Goal: Task Accomplishment & Management: Manage account settings

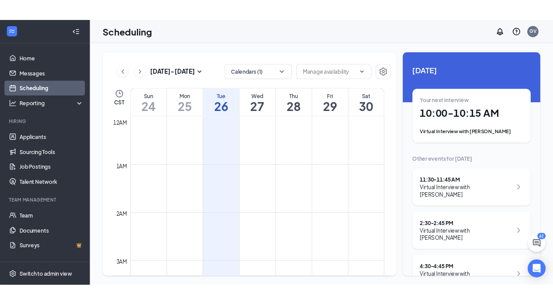
scroll to position [68, 0]
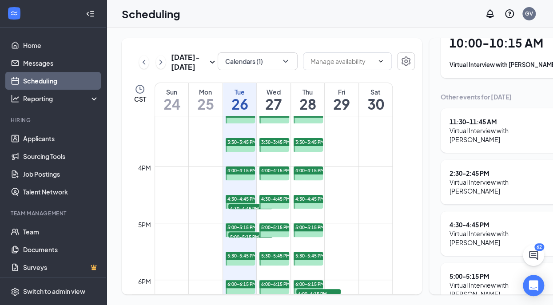
click at [244, 96] on div "Tue" at bounding box center [240, 92] width 34 height 9
click at [464, 63] on div "Virtual Interview with [PERSON_NAME]" at bounding box center [511, 64] width 123 height 9
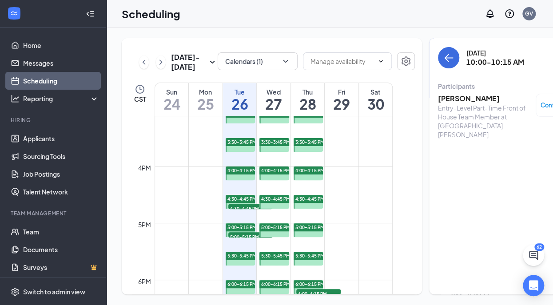
click at [446, 97] on h3 "[PERSON_NAME]" at bounding box center [484, 99] width 93 height 10
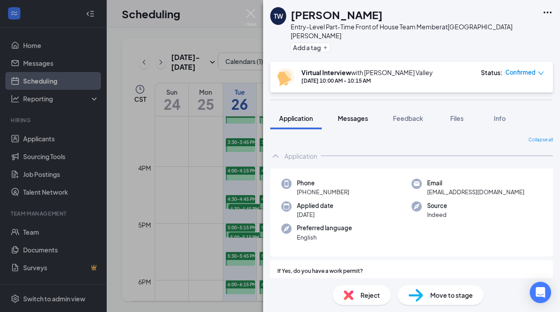
click at [352, 107] on button "Messages" at bounding box center [353, 118] width 48 height 22
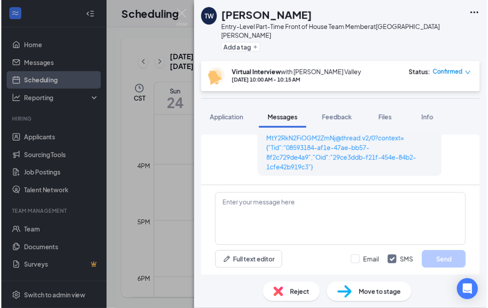
scroll to position [603, 0]
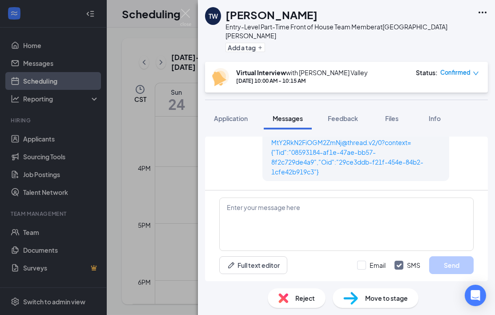
click at [162, 34] on div "TW Tamara White Entry-Level Part-Time Front of House Team Member at North Colli…" at bounding box center [247, 157] width 495 height 315
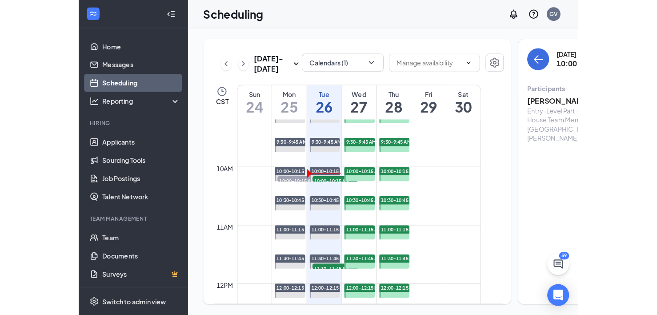
scroll to position [549, 0]
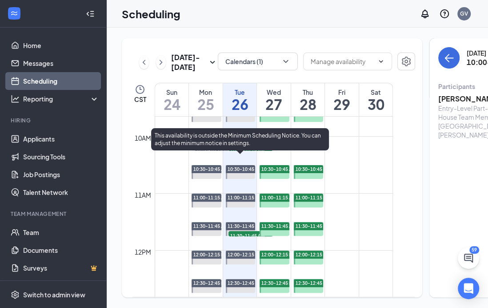
click at [238, 154] on span "10:00-10:15 AM" at bounding box center [250, 149] width 44 height 9
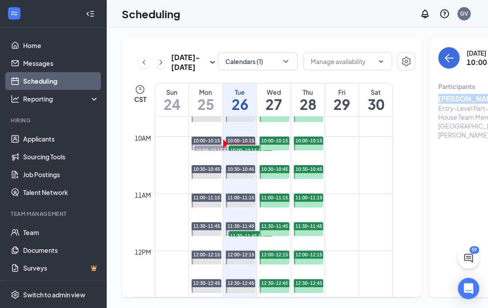
drag, startPoint x: 477, startPoint y: 95, endPoint x: 418, endPoint y: 96, distance: 58.7
copy h3 "[PERSON_NAME]"
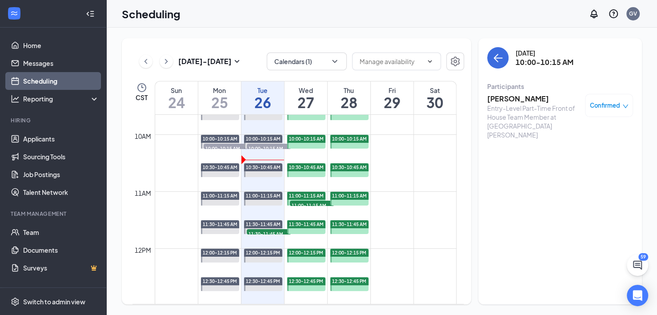
click at [259, 95] on h1 "26" at bounding box center [262, 102] width 43 height 15
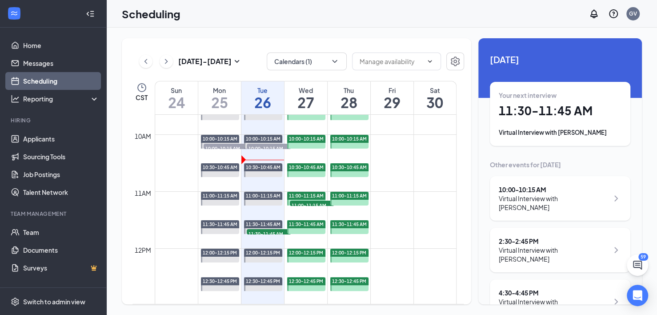
click at [525, 124] on div "Your next interview 11:30 - 11:45 AM Virtual Interview with Trinity Mitchell" at bounding box center [560, 114] width 123 height 46
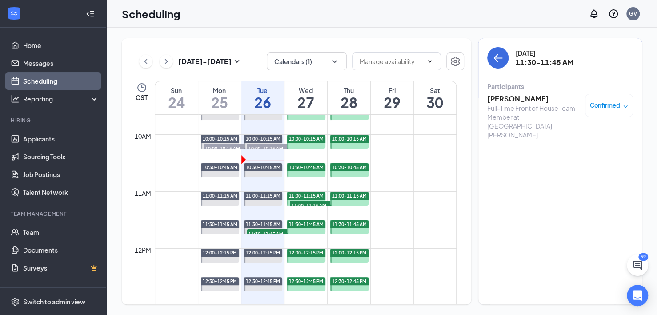
click at [511, 99] on h3 "[PERSON_NAME]" at bounding box center [533, 99] width 93 height 10
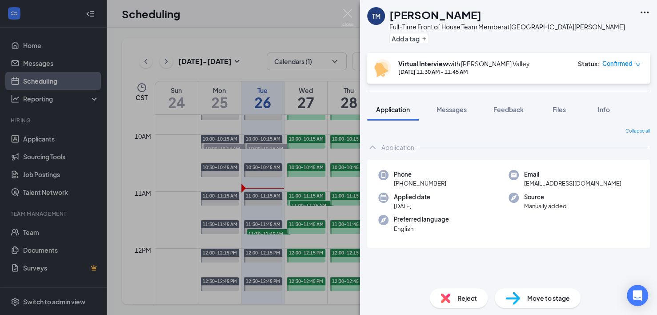
drag, startPoint x: 456, startPoint y: 109, endPoint x: 520, endPoint y: 144, distance: 73.4
click at [456, 109] on span "Messages" at bounding box center [451, 109] width 30 height 8
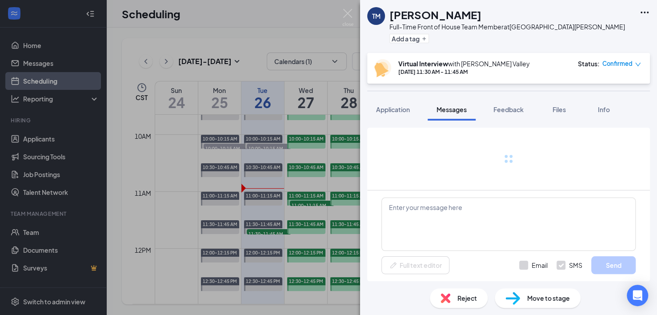
click at [450, 106] on span "Messages" at bounding box center [451, 109] width 30 height 8
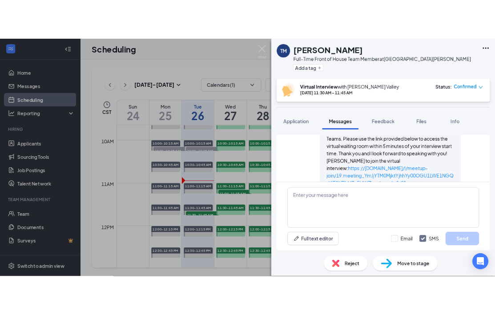
scroll to position [597, 0]
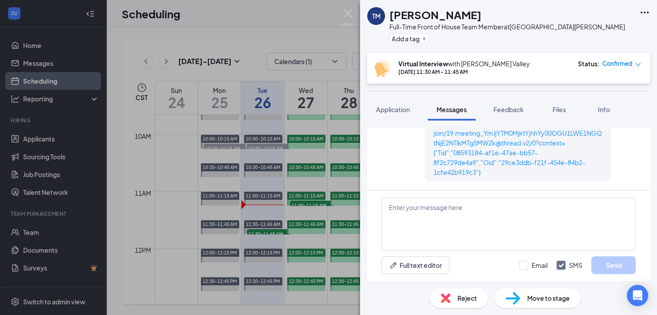
click at [604, 23] on div "TM Trinity Mitchell Full-Time Front of House Team Member at North Collins Stree…" at bounding box center [508, 26] width 297 height 53
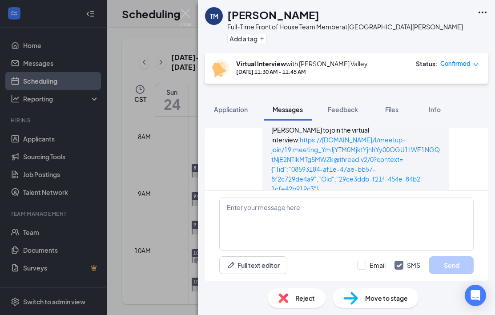
scroll to position [597, 0]
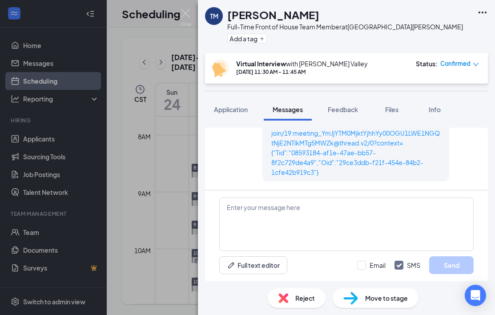
click at [476, 66] on icon "down" at bounding box center [475, 64] width 6 height 6
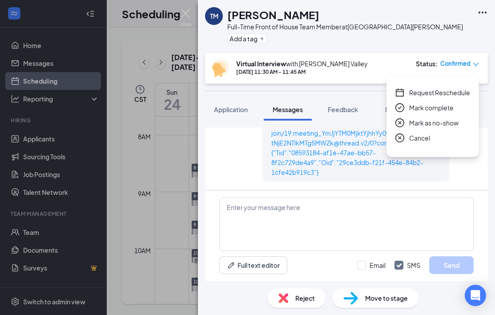
click at [438, 124] on span "Mark as no-show" at bounding box center [433, 123] width 49 height 10
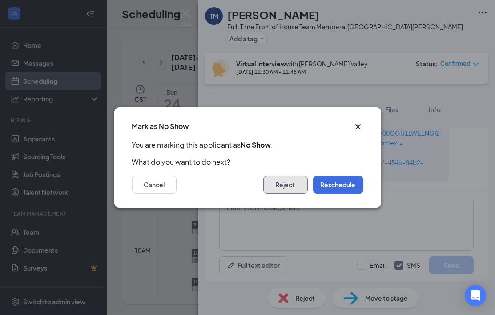
click at [287, 186] on button "Reject" at bounding box center [285, 185] width 44 height 18
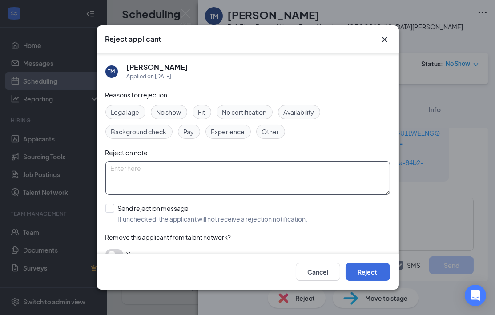
scroll to position [14, 0]
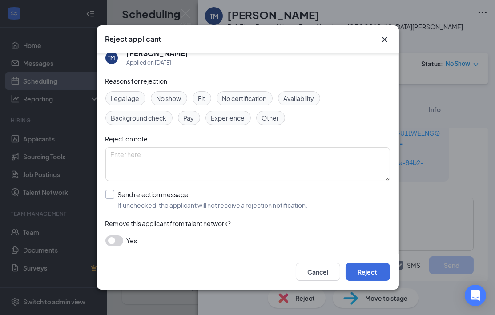
click at [108, 192] on input "Send rejection message If unchecked, the applicant will not receive a rejection…" at bounding box center [206, 200] width 202 height 20
checkbox input "true"
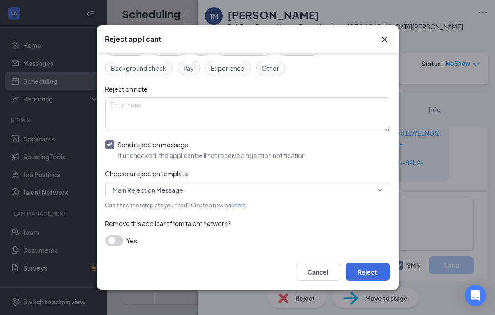
scroll to position [64, 0]
click at [372, 188] on span "Main Rejection Message" at bounding box center [247, 189] width 269 height 13
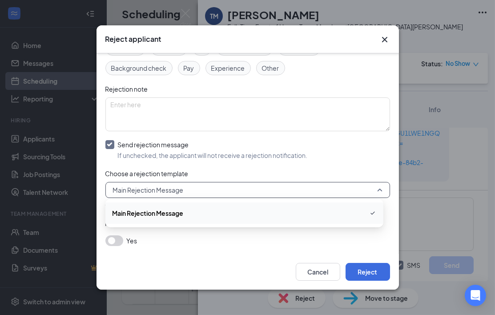
click at [227, 241] on div "Yes" at bounding box center [247, 240] width 284 height 11
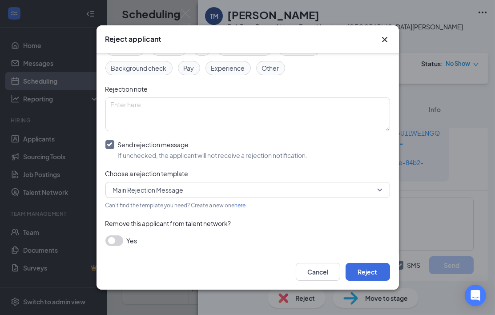
click at [384, 38] on icon "Cross" at bounding box center [383, 39] width 5 height 5
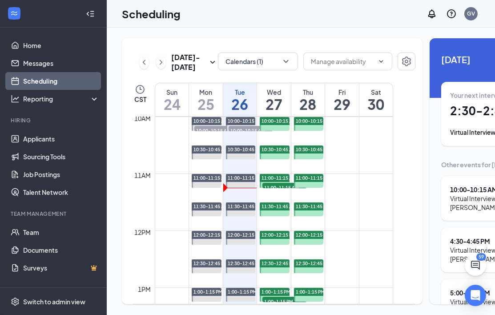
scroll to position [570, 0]
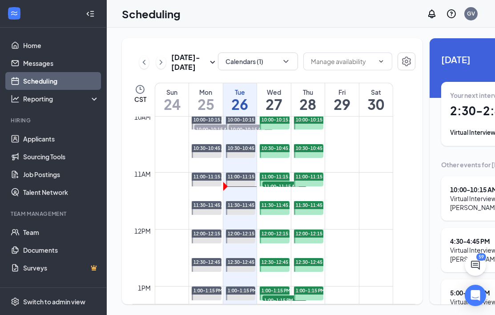
click at [237, 180] on span "11:00-11:15 AM" at bounding box center [245, 176] width 35 height 6
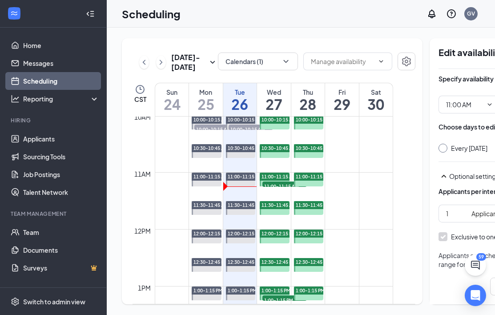
type input "11:00 AM"
type input "11:15 AM"
click at [243, 186] on div at bounding box center [241, 179] width 30 height 14
click at [244, 186] on div at bounding box center [241, 179] width 30 height 14
click at [241, 112] on h1 "26" at bounding box center [240, 103] width 34 height 15
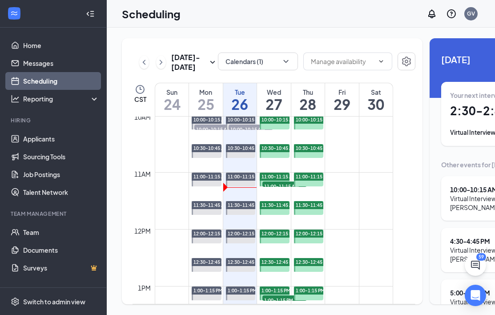
click at [237, 180] on span "11:00-11:15 AM" at bounding box center [245, 176] width 35 height 6
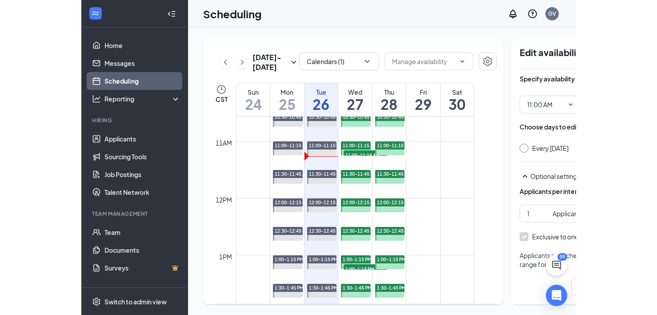
scroll to position [598, 0]
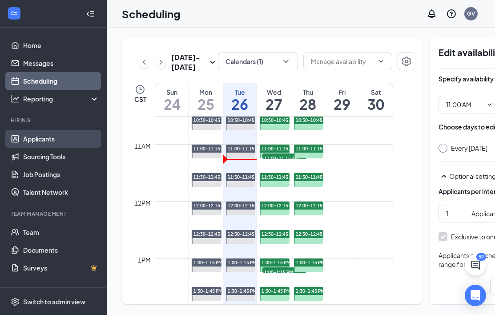
click at [47, 139] on link "Applicants" at bounding box center [61, 139] width 76 height 18
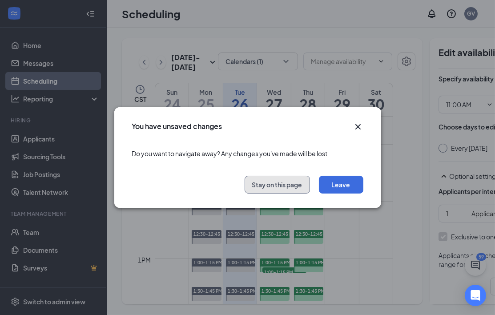
click at [267, 185] on button "Stay on this page" at bounding box center [276, 185] width 65 height 18
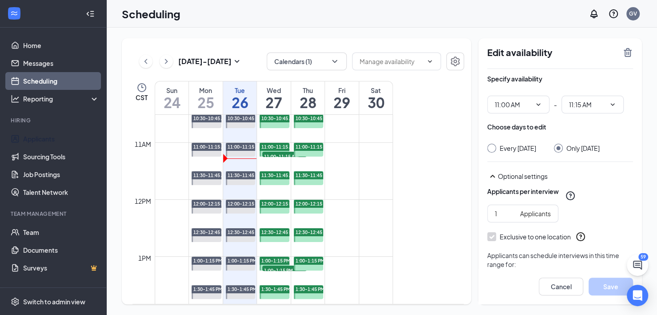
click at [240, 89] on div "Tue" at bounding box center [240, 90] width 34 height 9
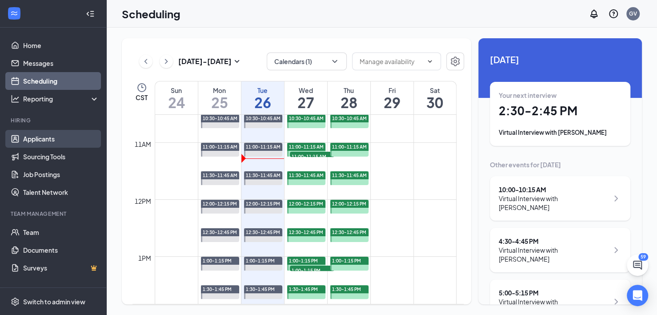
click at [44, 140] on link "Applicants" at bounding box center [61, 139] width 76 height 18
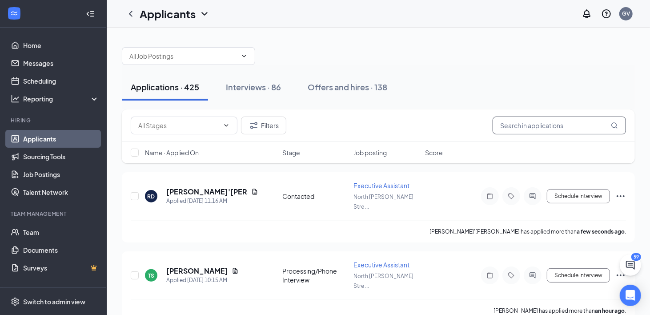
click at [494, 124] on input "text" at bounding box center [558, 125] width 133 height 18
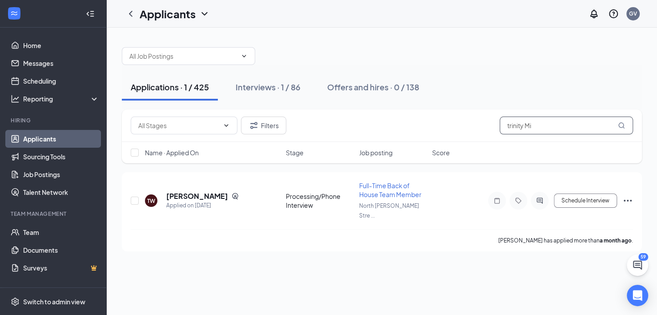
type input "trinity Mit"
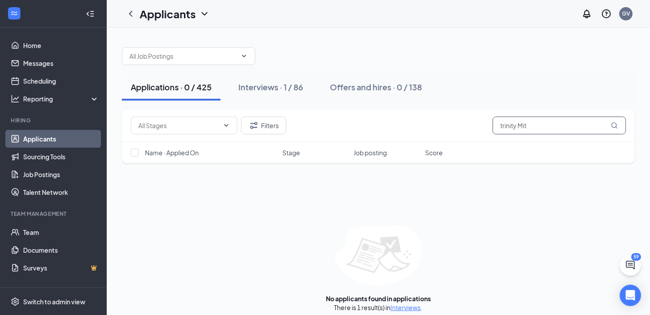
click at [494, 124] on input "trinity Mit" at bounding box center [558, 125] width 133 height 18
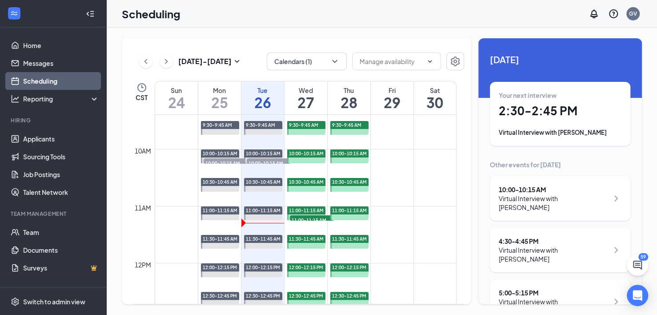
scroll to position [526, 0]
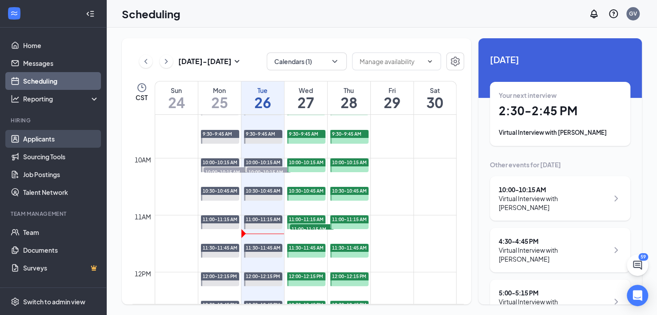
click at [27, 135] on link "Applicants" at bounding box center [61, 139] width 76 height 18
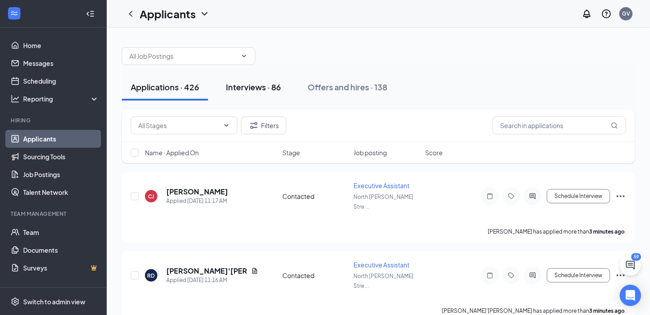
click at [249, 86] on div "Interviews · 86" at bounding box center [253, 86] width 55 height 11
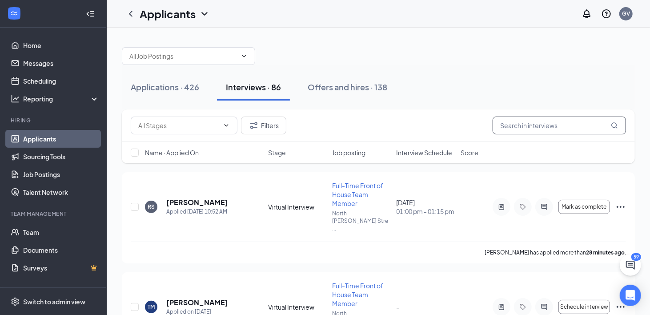
click at [494, 125] on input "text" at bounding box center [558, 125] width 133 height 18
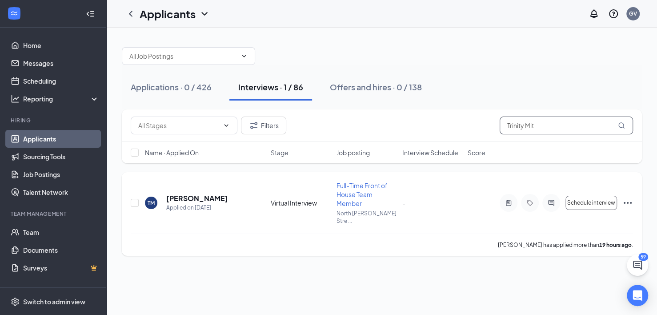
type input "Trinity Mit"
click at [197, 193] on h5 "[PERSON_NAME]" at bounding box center [197, 198] width 62 height 10
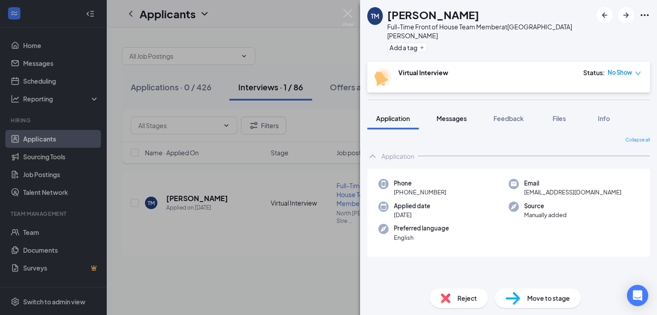
click at [452, 114] on span "Messages" at bounding box center [451, 118] width 30 height 8
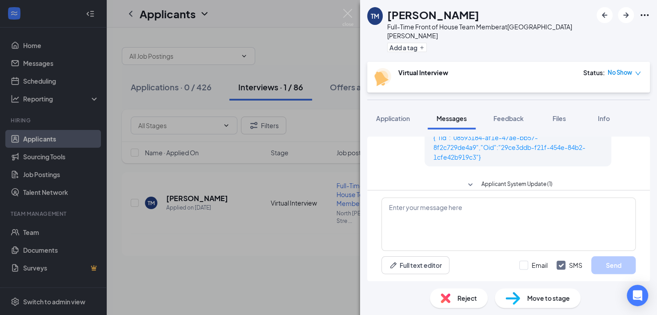
scroll to position [581, 0]
click at [468, 181] on icon "SmallChevronDown" at bounding box center [470, 182] width 4 height 3
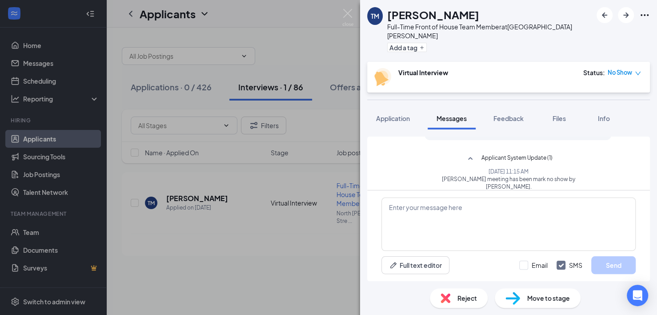
click at [462, 299] on span "Reject" at bounding box center [467, 298] width 20 height 10
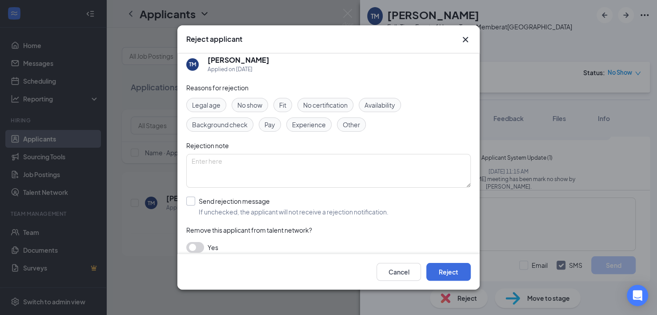
scroll to position [14, 0]
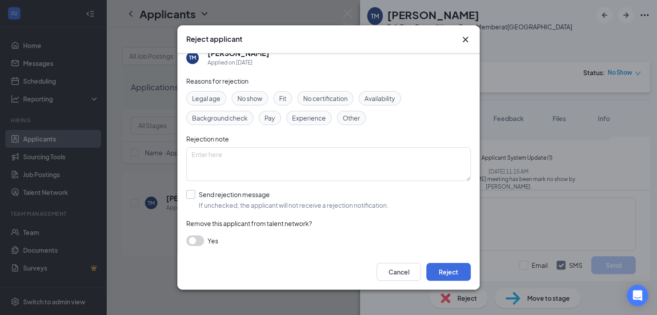
click at [192, 194] on input "Send rejection message If unchecked, the applicant will not receive a rejection…" at bounding box center [287, 200] width 202 height 20
checkbox input "true"
click at [247, 97] on span "No show" at bounding box center [249, 98] width 25 height 10
click at [451, 271] on button "Reject" at bounding box center [448, 272] width 44 height 18
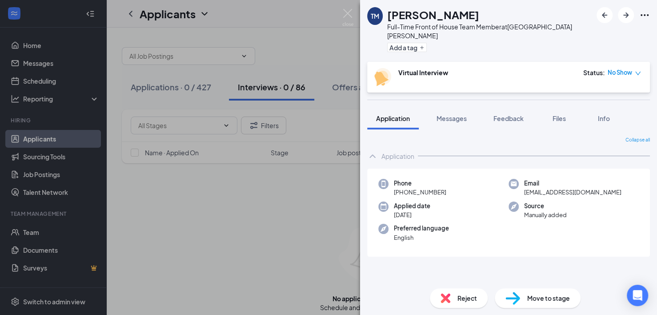
click at [325, 226] on div "TM [PERSON_NAME] Full-Time Front of House Team Member at [GEOGRAPHIC_DATA][PERS…" at bounding box center [328, 157] width 657 height 315
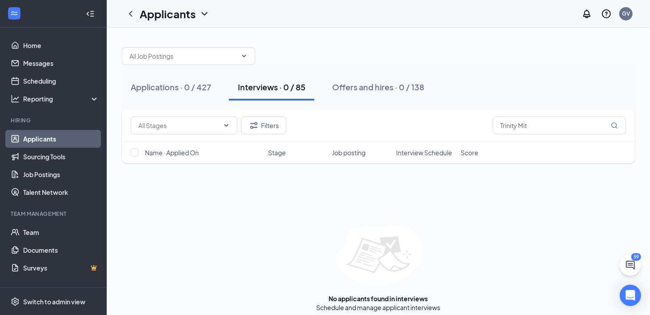
click at [255, 90] on div "Interviews · 0 / 85" at bounding box center [272, 86] width 68 height 11
click at [494, 128] on input "Trinity Mit" at bounding box center [558, 125] width 133 height 18
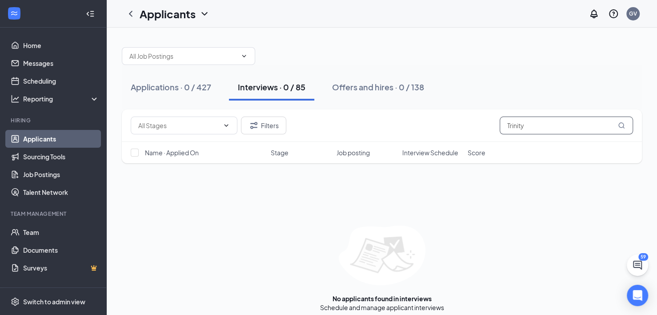
type input "Trinity"
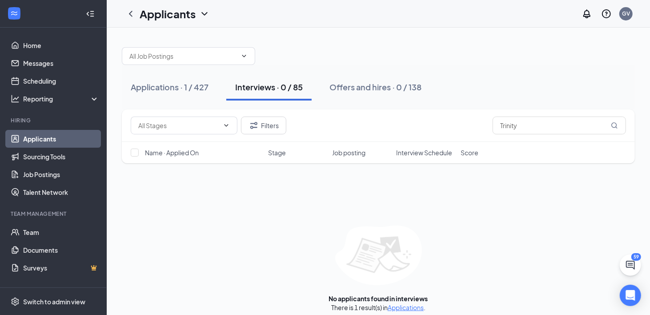
click at [194, 196] on div "Filters Trinity Name · Applied On Stage Job posting Interview Schedule Score No…" at bounding box center [378, 210] width 513 height 202
click at [147, 87] on div "Applications · 1 / 427" at bounding box center [170, 86] width 78 height 11
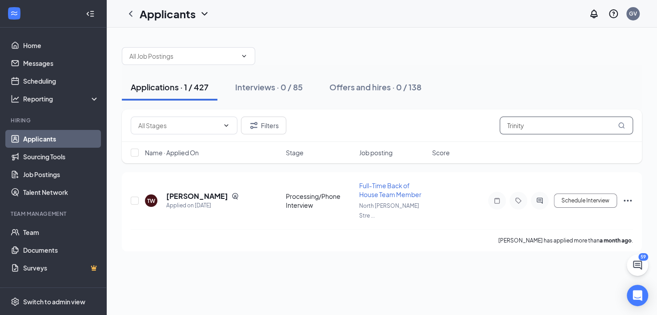
click at [494, 124] on input "Trinity" at bounding box center [566, 125] width 133 height 18
click at [243, 56] on icon "ChevronDown" at bounding box center [243, 55] width 7 height 7
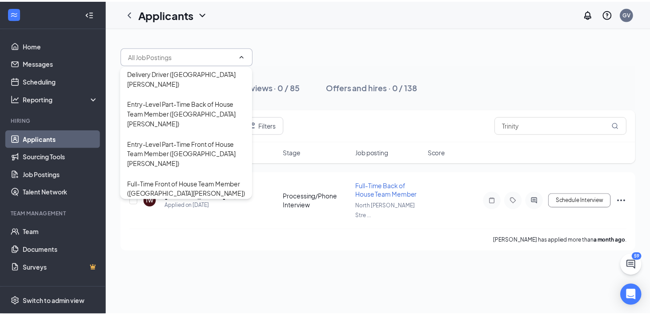
scroll to position [98, 0]
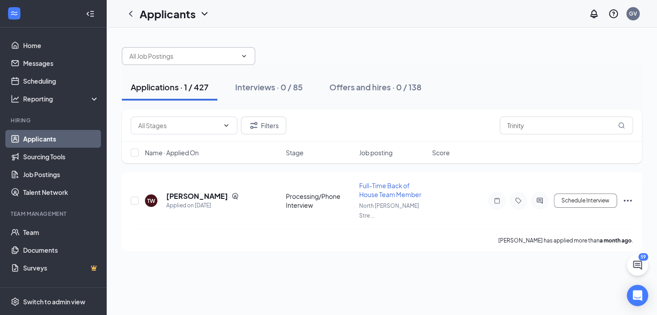
click at [376, 37] on div "Applications · 1 / 427 Interviews · 0 / 85 Offers and hires · 0 / 138 Filters T…" at bounding box center [382, 145] width 550 height 234
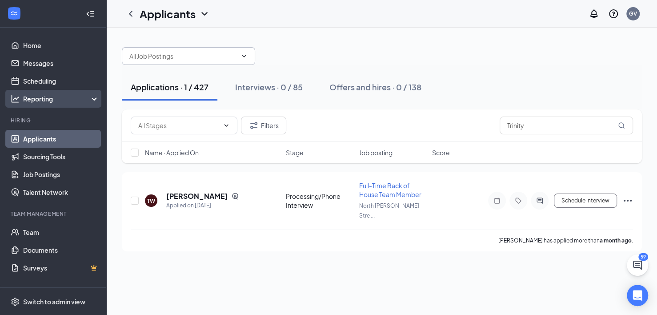
click at [35, 96] on div "Reporting" at bounding box center [61, 98] width 76 height 9
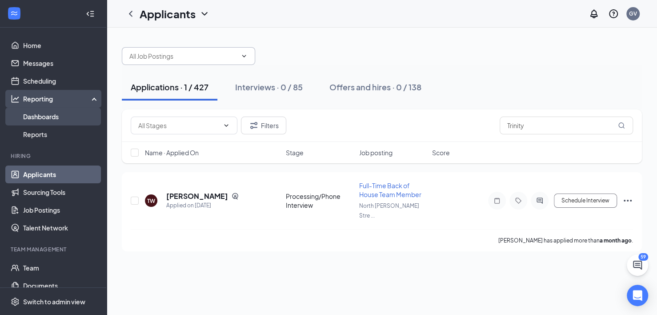
click at [46, 116] on link "Dashboards" at bounding box center [61, 117] width 76 height 18
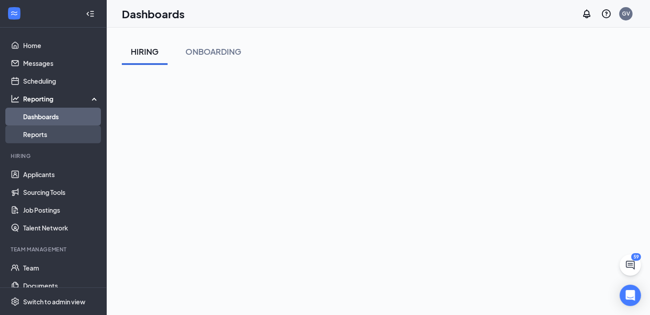
click at [43, 131] on link "Reports" at bounding box center [61, 134] width 76 height 18
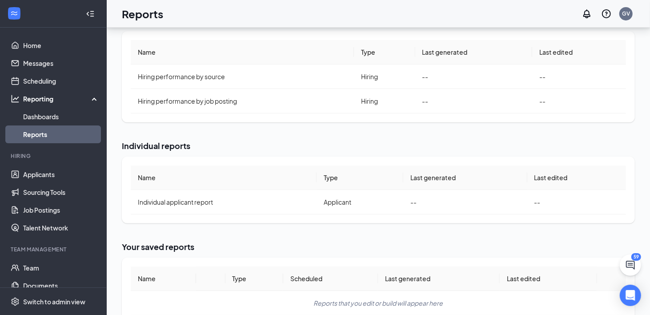
scroll to position [127, 0]
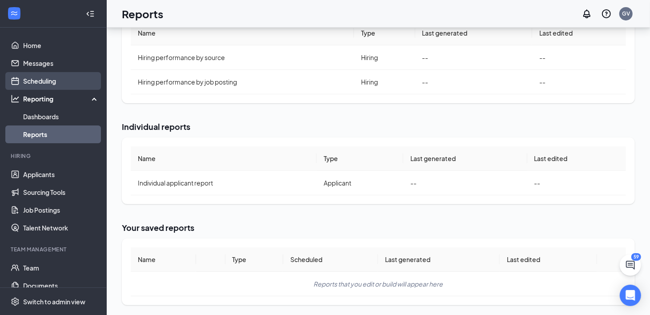
click at [41, 75] on link "Scheduling" at bounding box center [61, 81] width 76 height 18
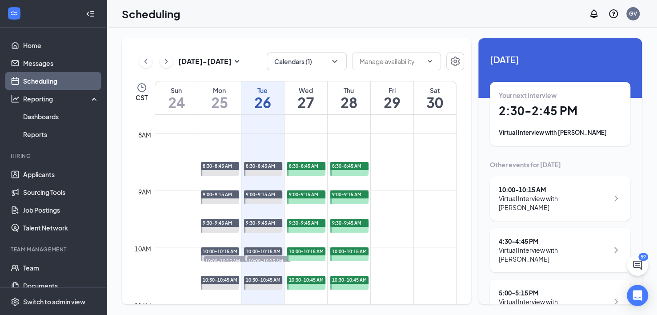
scroll to position [481, 0]
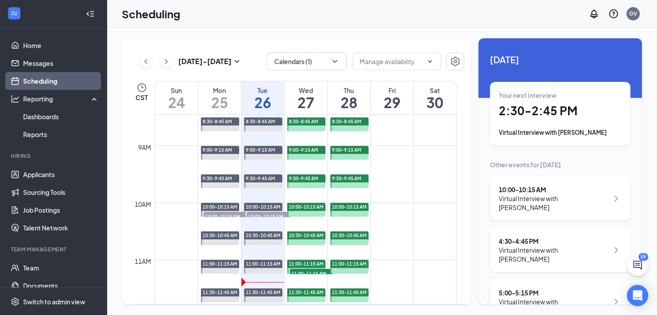
click at [264, 96] on h1 "26" at bounding box center [262, 102] width 43 height 15
click at [310, 96] on h1 "27" at bounding box center [305, 102] width 43 height 15
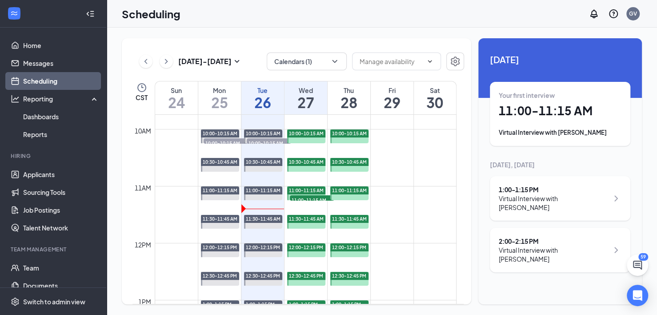
scroll to position [570, 0]
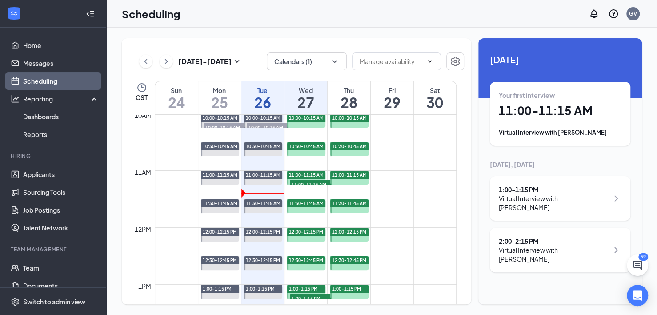
click at [259, 96] on h1 "26" at bounding box center [262, 102] width 43 height 15
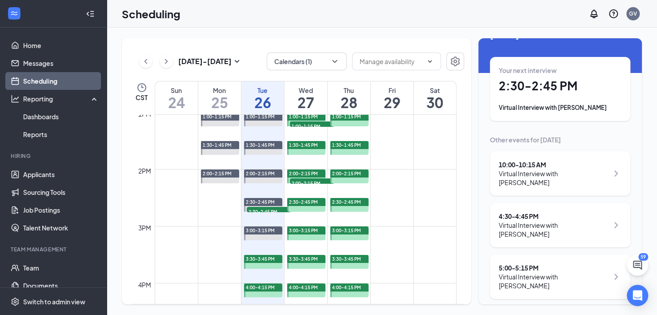
scroll to position [757, 0]
